Goal: Information Seeking & Learning: Compare options

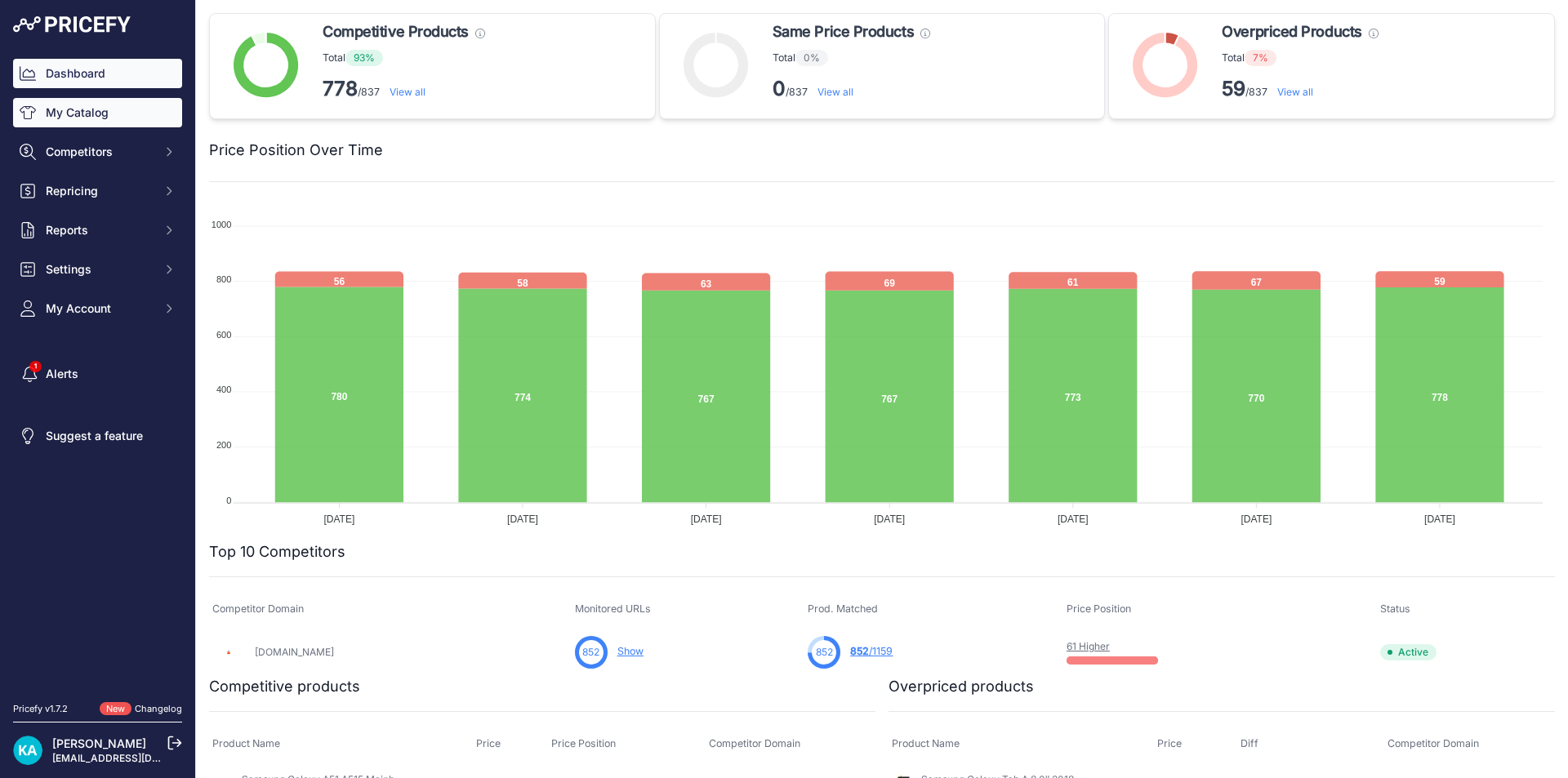
click at [81, 118] on link "My Catalog" at bounding box center [97, 113] width 169 height 29
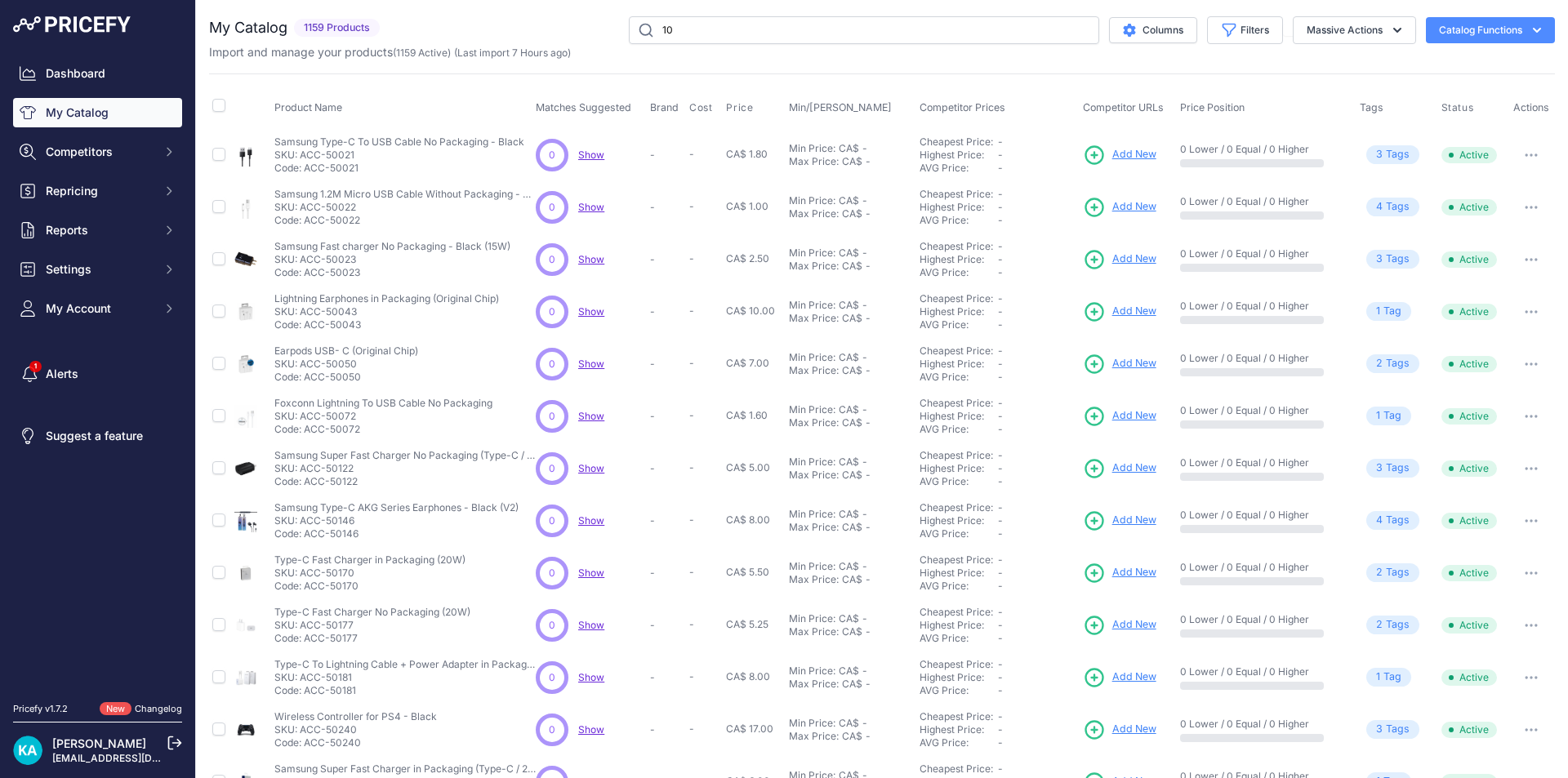
type input "1"
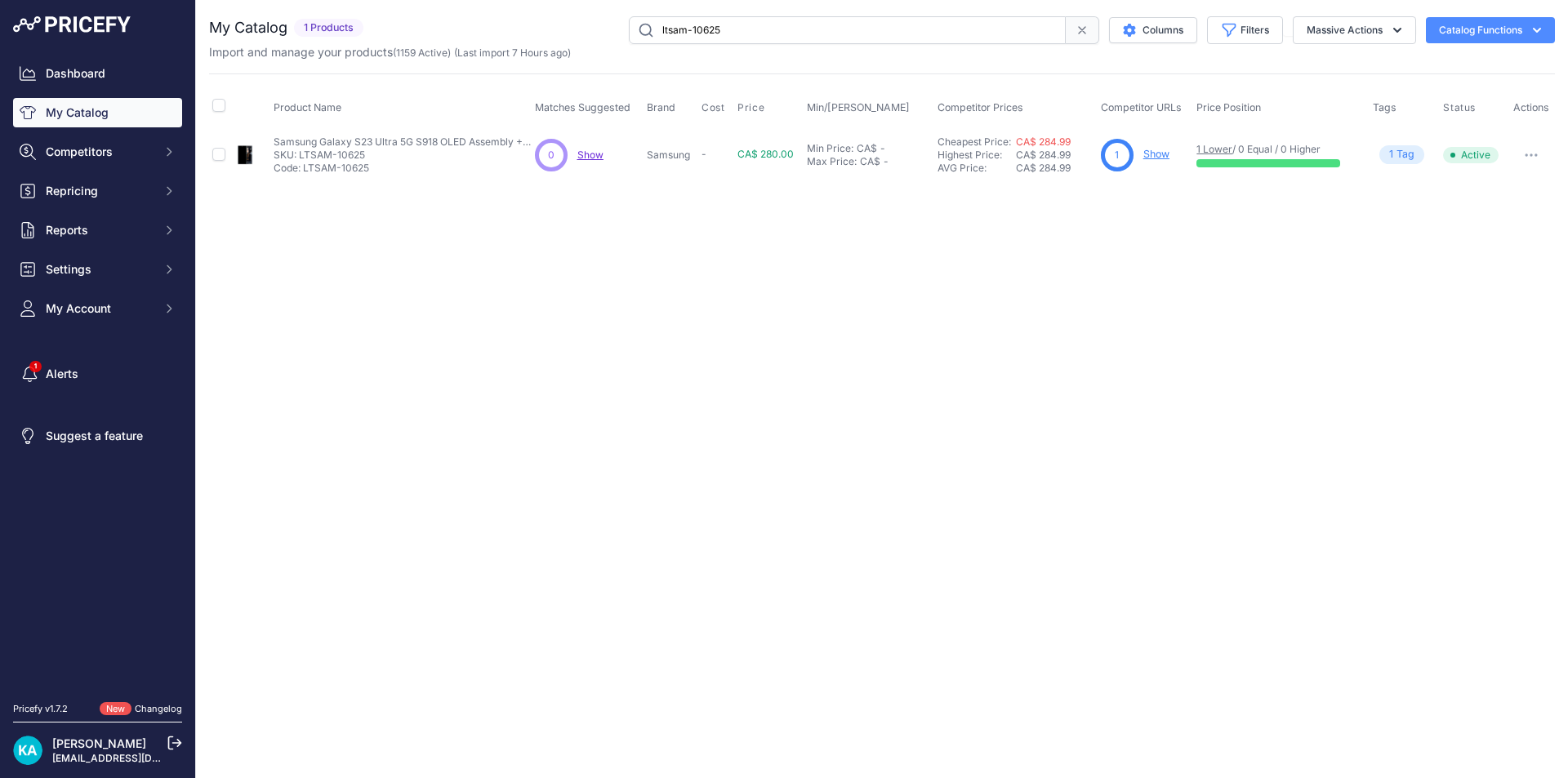
drag, startPoint x: 748, startPoint y: 29, endPoint x: 588, endPoint y: 38, distance: 160.3
click at [588, 38] on div "ltsam-10625 Columns Filters Status All Status Only Enabled Only Disabled LG" at bounding box center [963, 30] width 1185 height 28
click at [692, 28] on input "sf+" at bounding box center [847, 30] width 437 height 28
type input "sf+"
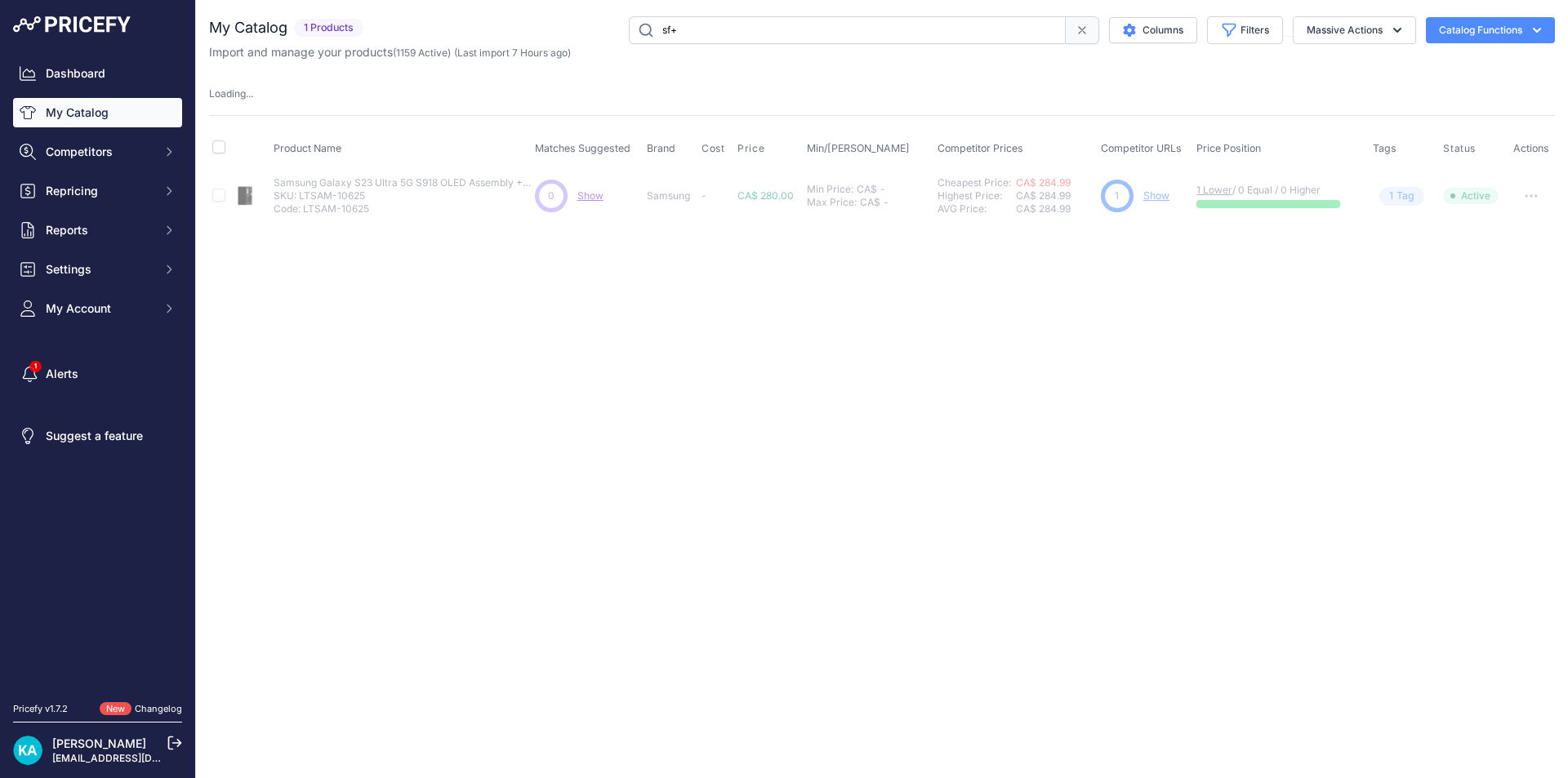
click at [46, 121] on link "My Catalog" at bounding box center [97, 113] width 169 height 29
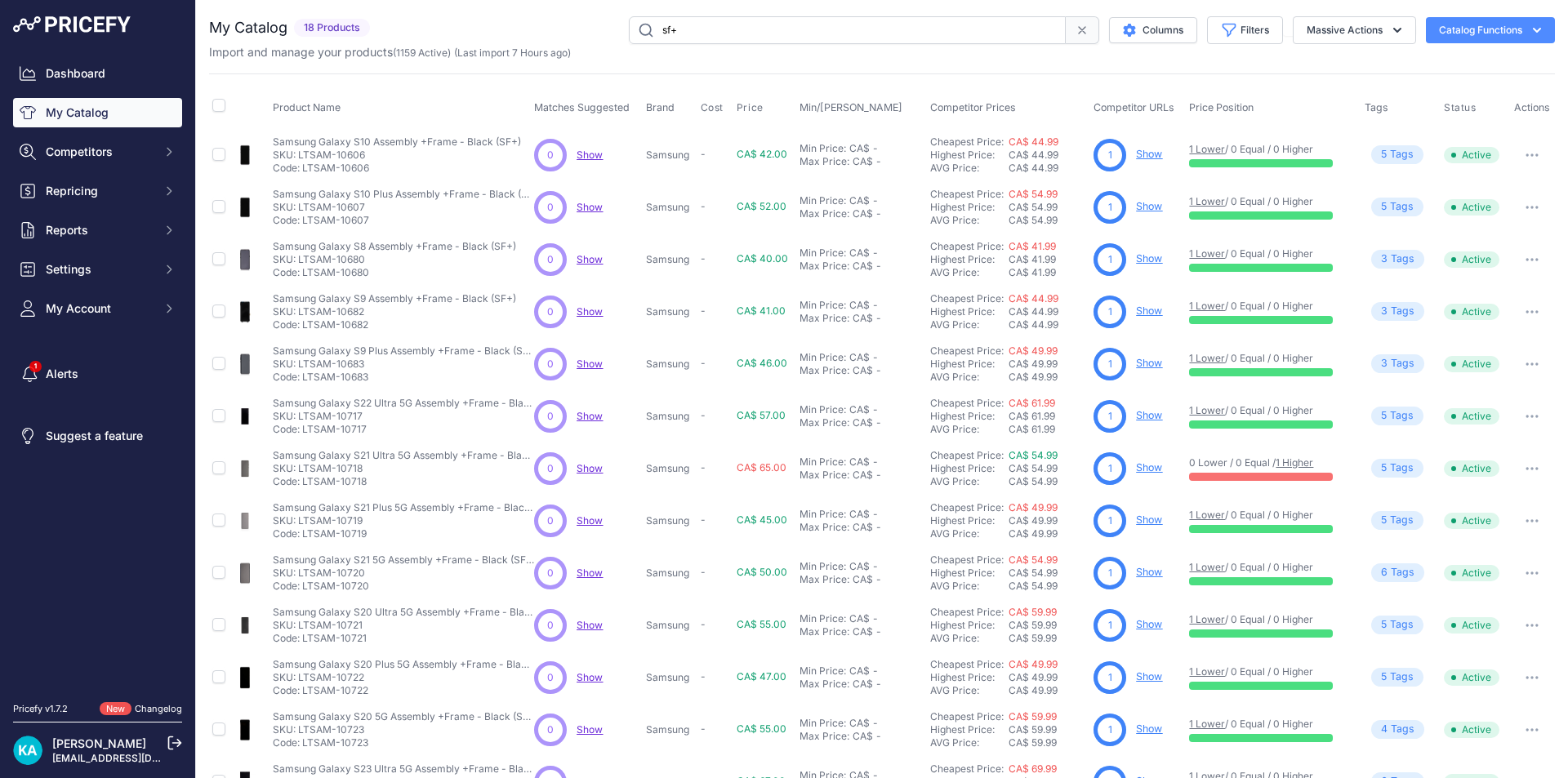
click at [740, 35] on input "sf+" at bounding box center [847, 30] width 437 height 28
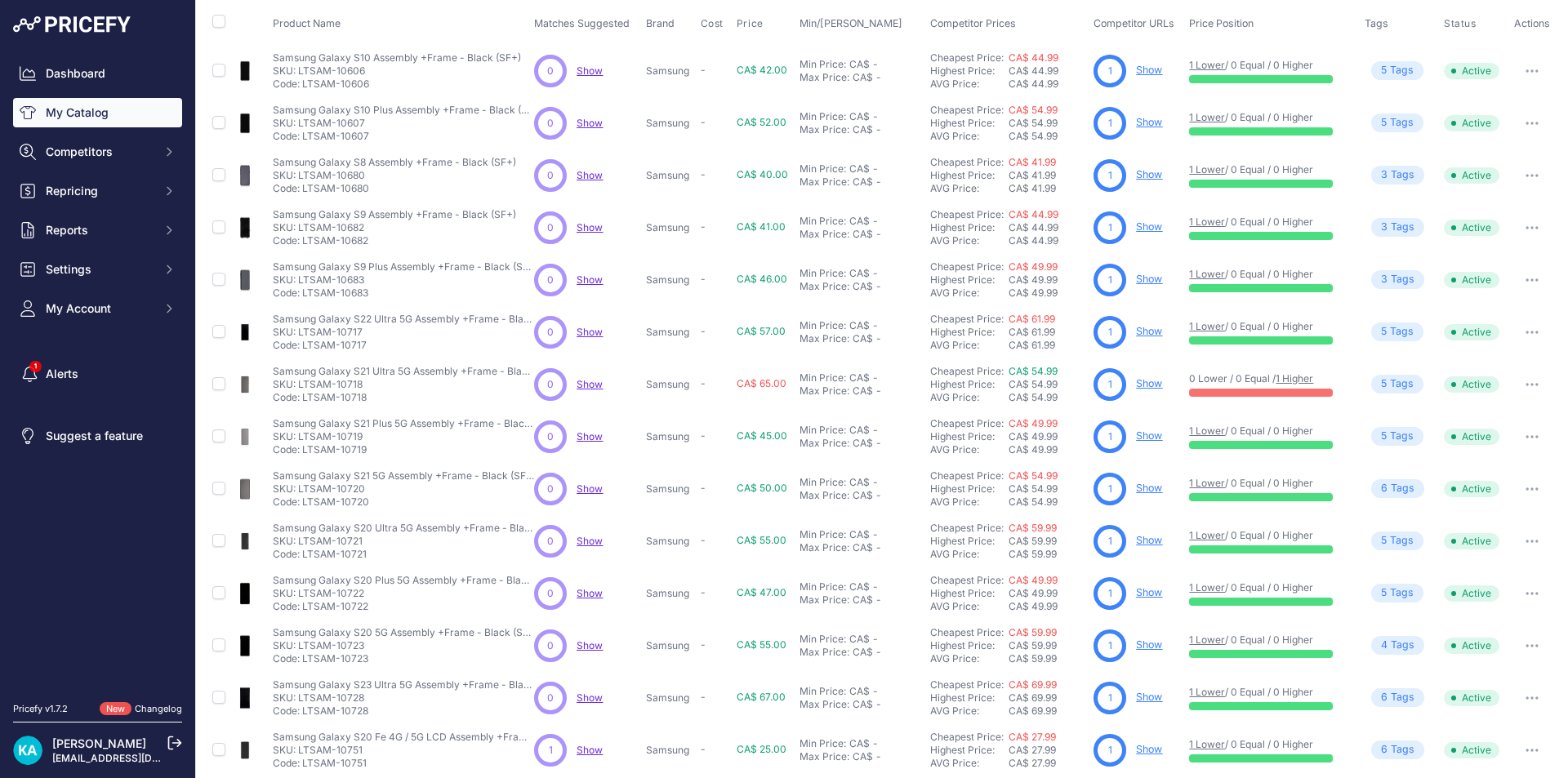
scroll to position [202, 0]
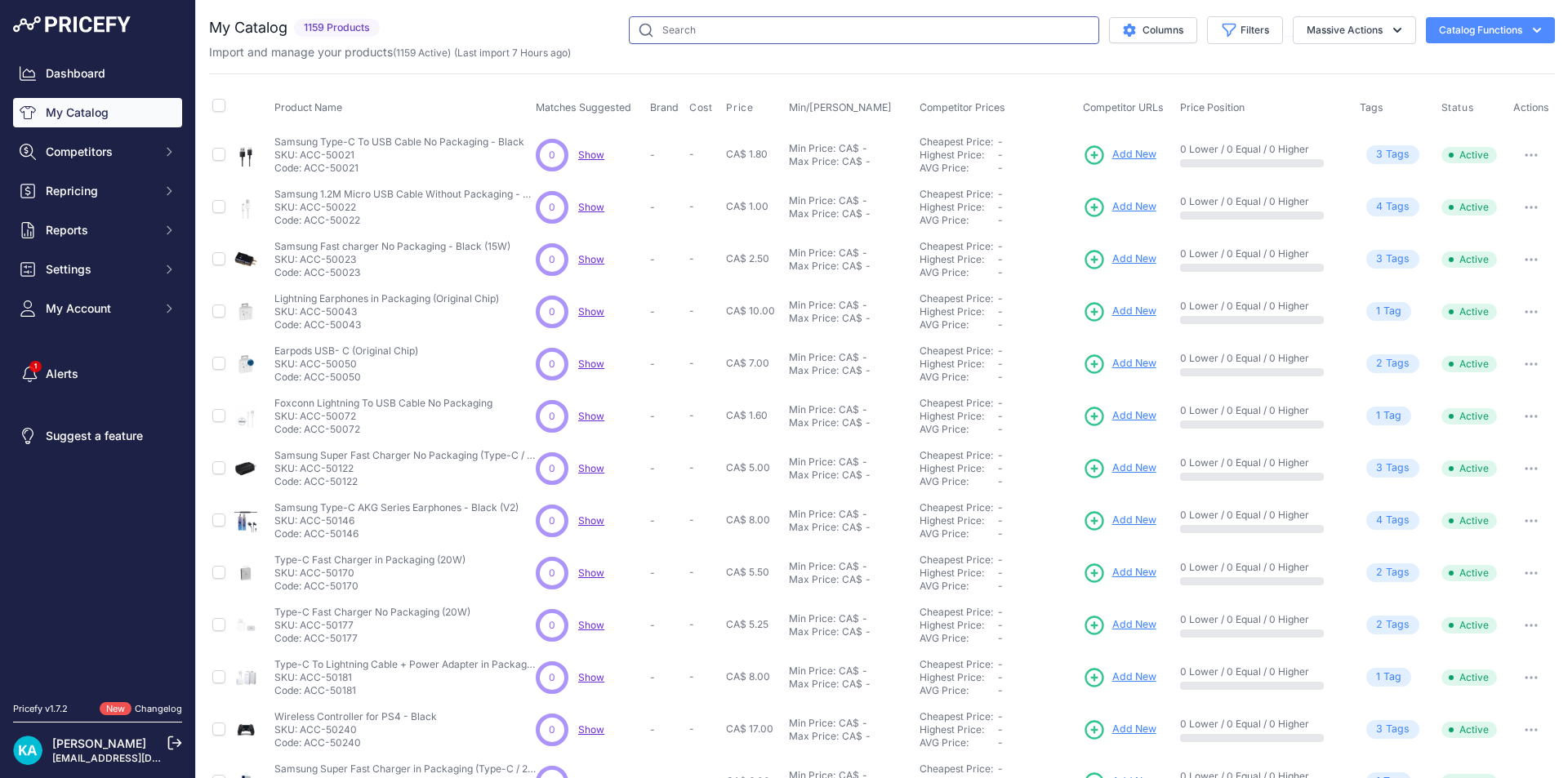
click at [863, 30] on input "text" at bounding box center [864, 30] width 471 height 28
type input "sf+"
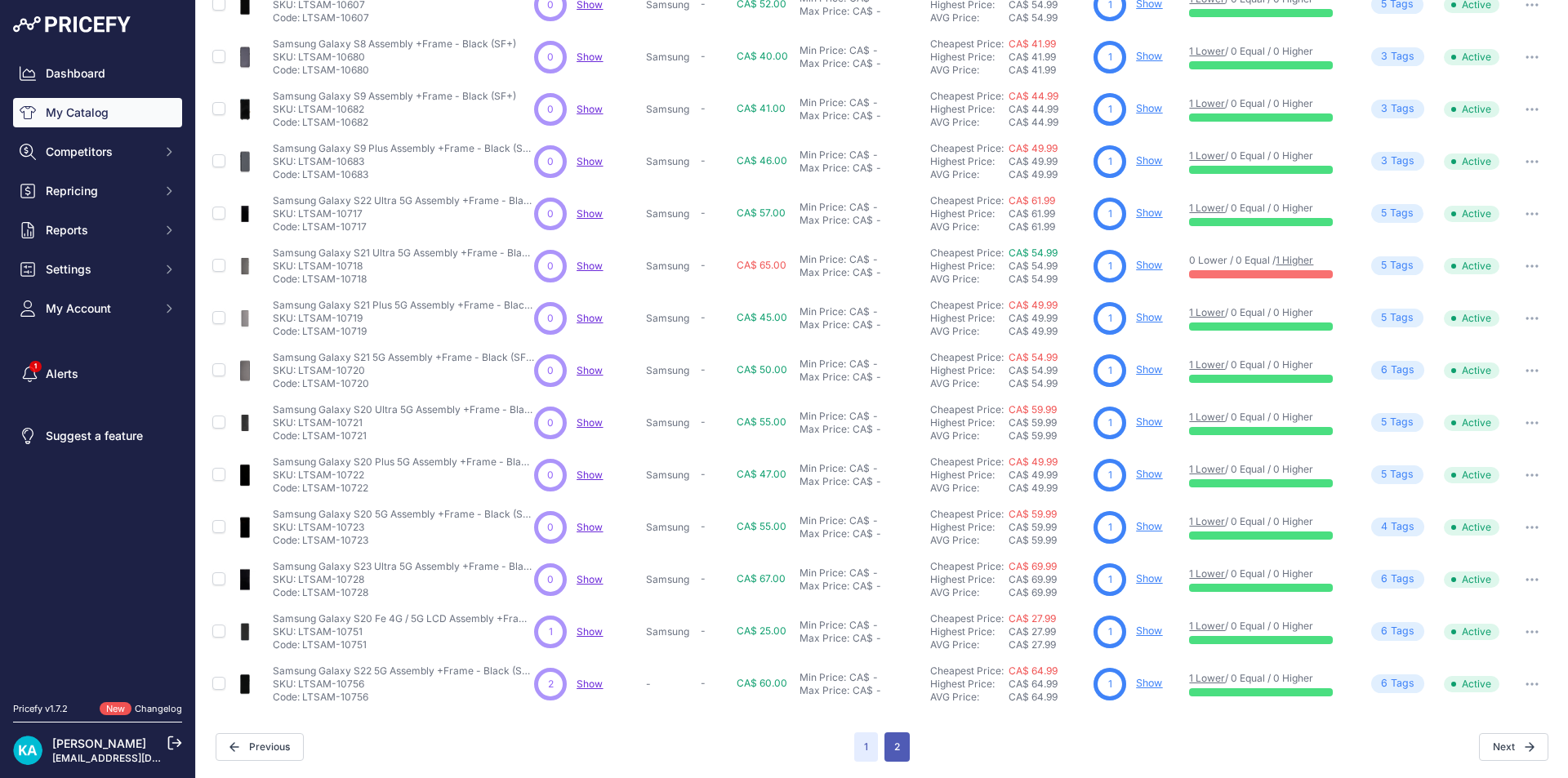
click at [900, 743] on button "2" at bounding box center [897, 748] width 26 height 29
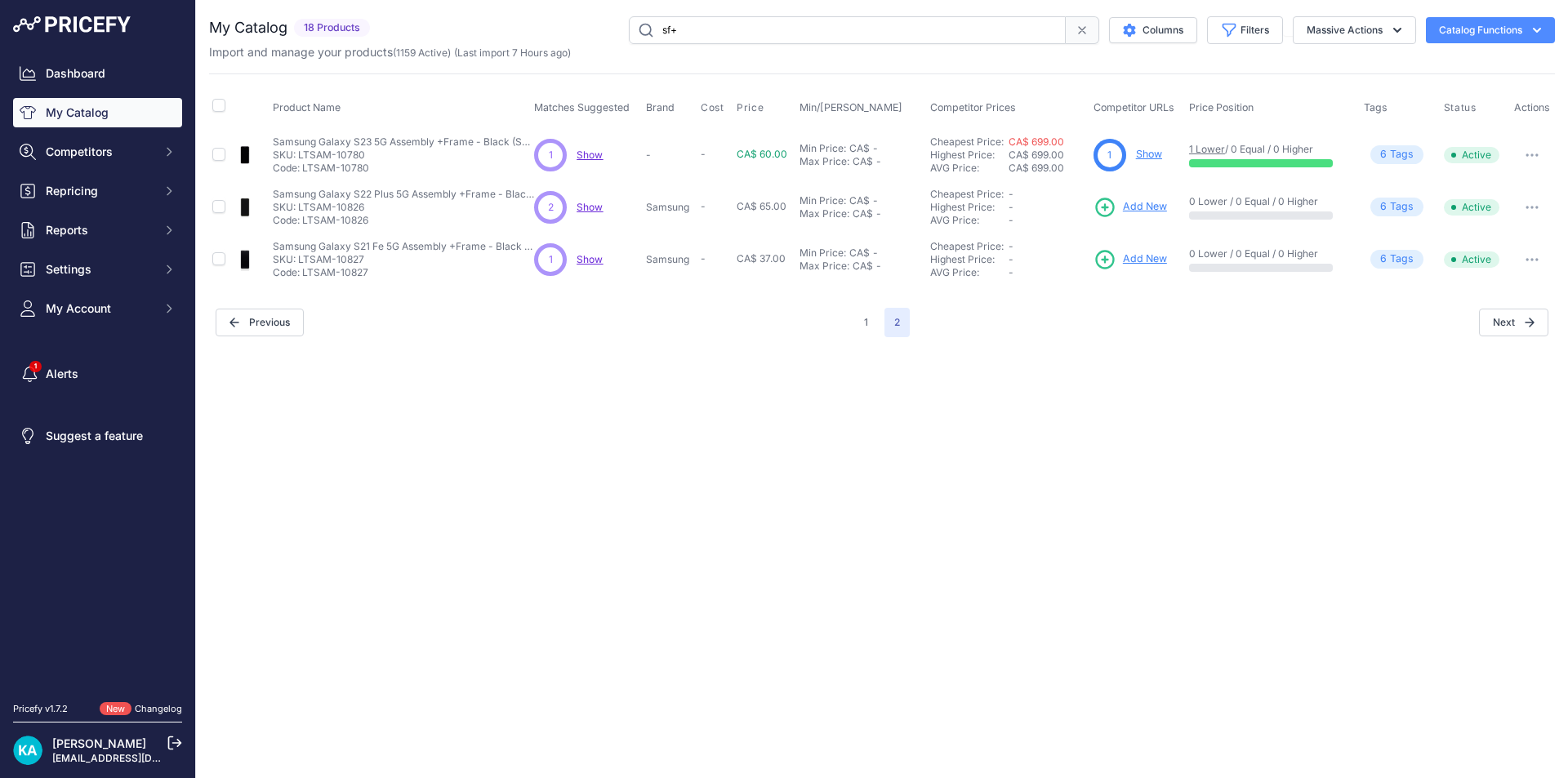
click at [594, 157] on span "Show" at bounding box center [589, 154] width 27 height 12
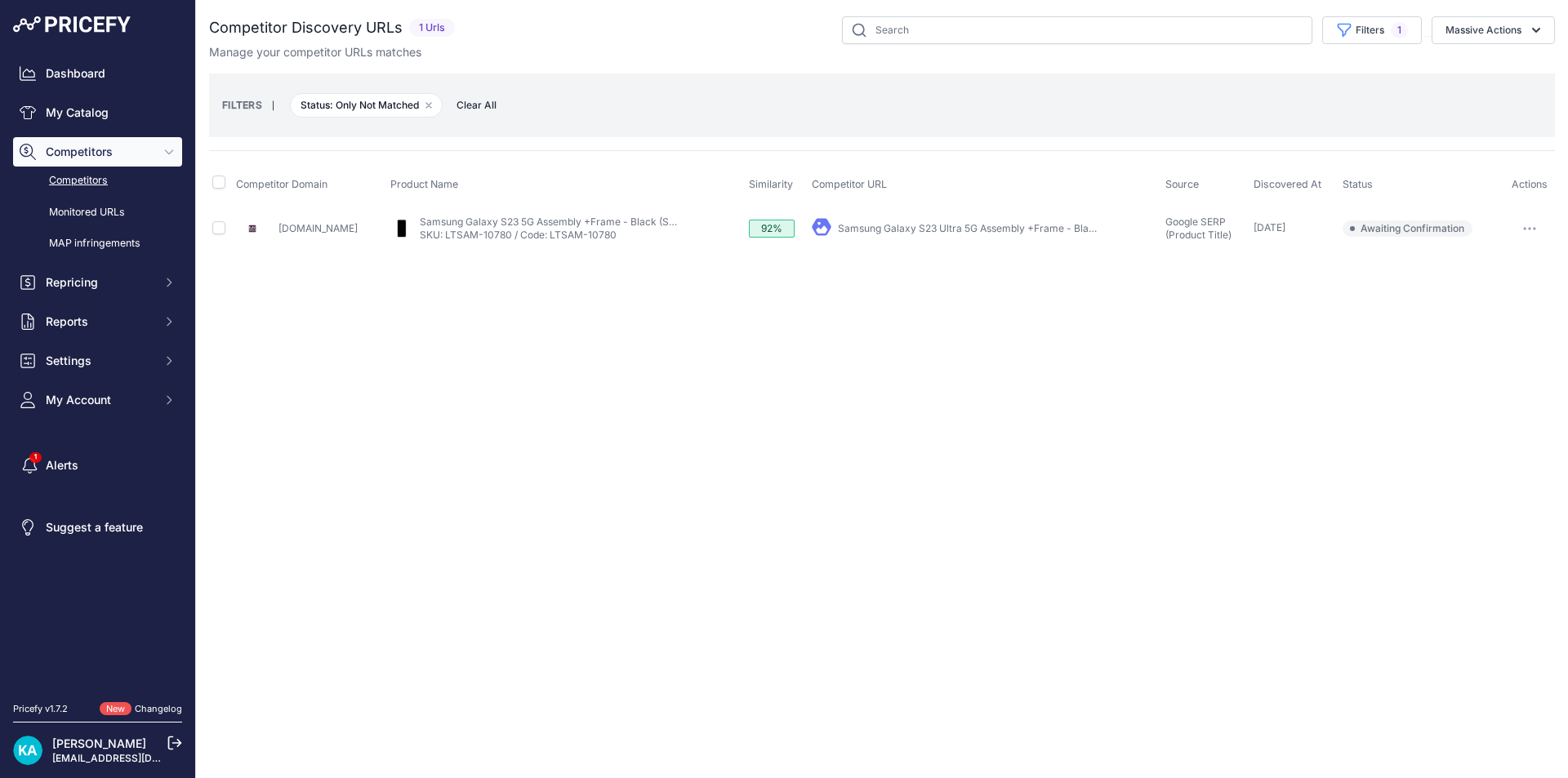
click at [907, 231] on link "Samsung Galaxy S23 Ultra 5G Assembly +Frame - Black (SF+)" at bounding box center [982, 228] width 290 height 12
click at [310, 230] on link "Mkmobile.ca" at bounding box center [317, 228] width 80 height 12
click at [1519, 226] on button "button" at bounding box center [1529, 228] width 32 height 23
click at [1315, 291] on div "Close You are not connected to the internet." at bounding box center [881, 389] width 1372 height 778
click at [532, 232] on link "SKU: LTSAM-10780 / Code: LTSAM-10780" at bounding box center [518, 235] width 196 height 12
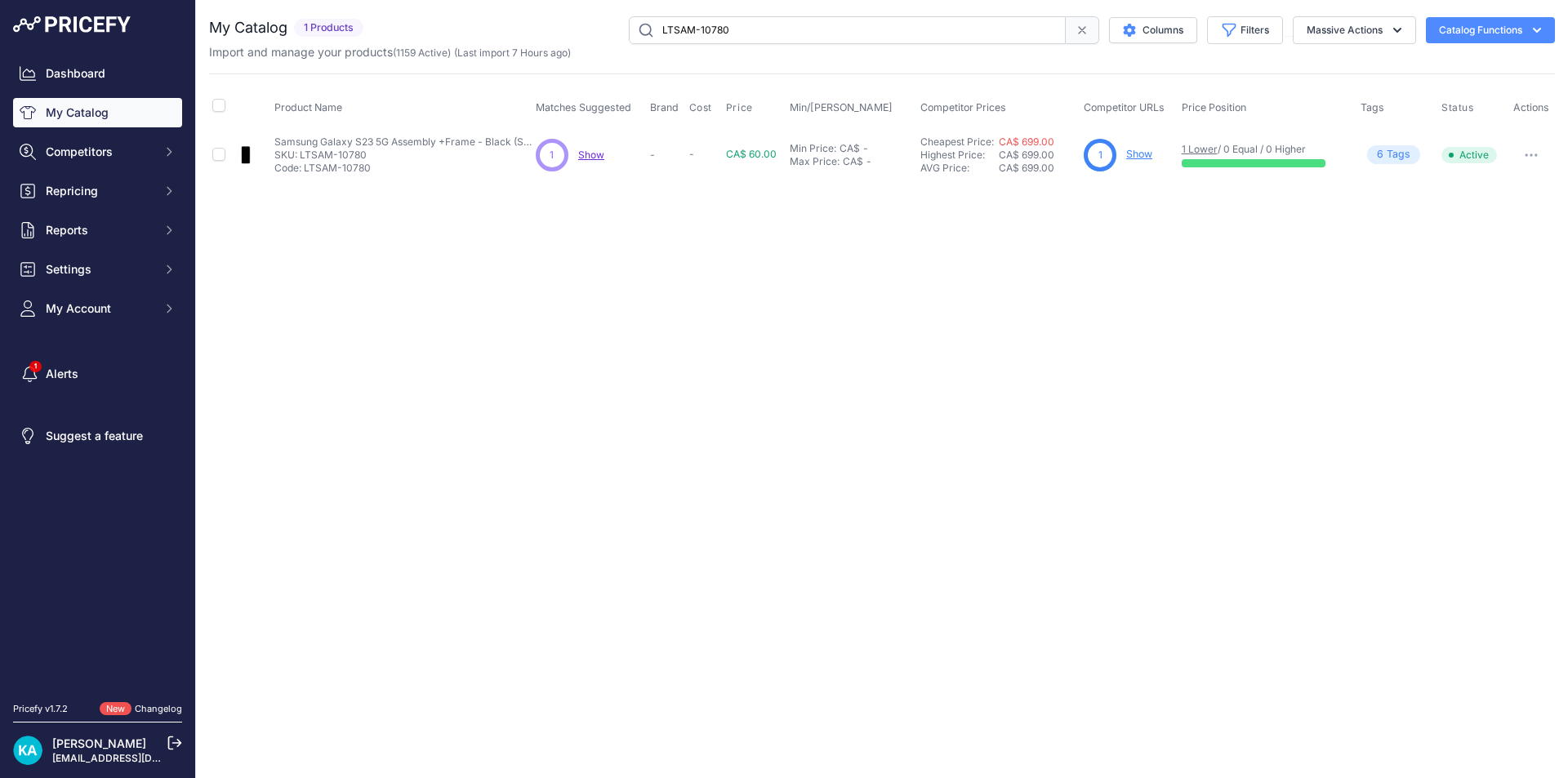
click at [1135, 155] on link "Show" at bounding box center [1139, 153] width 27 height 12
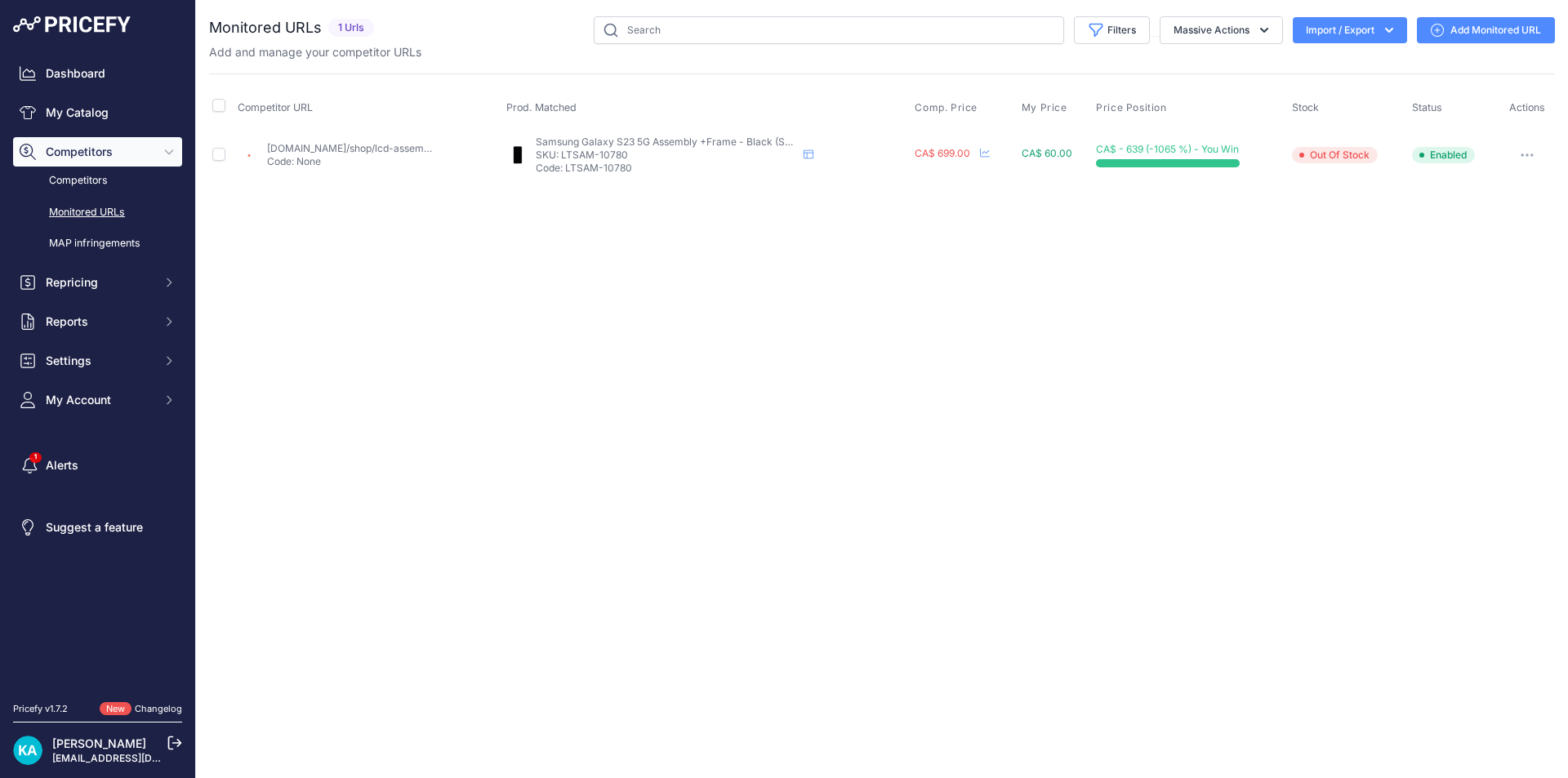
click at [363, 148] on link "[DOMAIN_NAME]/shop/lcd-assembly-with-frame-compatible-for-samsung-galaxy-s23-5g…" at bounding box center [608, 148] width 683 height 12
drag, startPoint x: 975, startPoint y: 152, endPoint x: 911, endPoint y: 156, distance: 64.1
click at [912, 156] on td "CA$ 699.00 22 Hours ago Show Price Timeline Price Timeline to 2025 1" at bounding box center [965, 155] width 106 height 53
copy tr "CA$ 699.00 22 Hours ago Show Price Timeline Price Timeline 7 Days 15 Days 30 Da…"
